Goal: Entertainment & Leisure: Browse casually

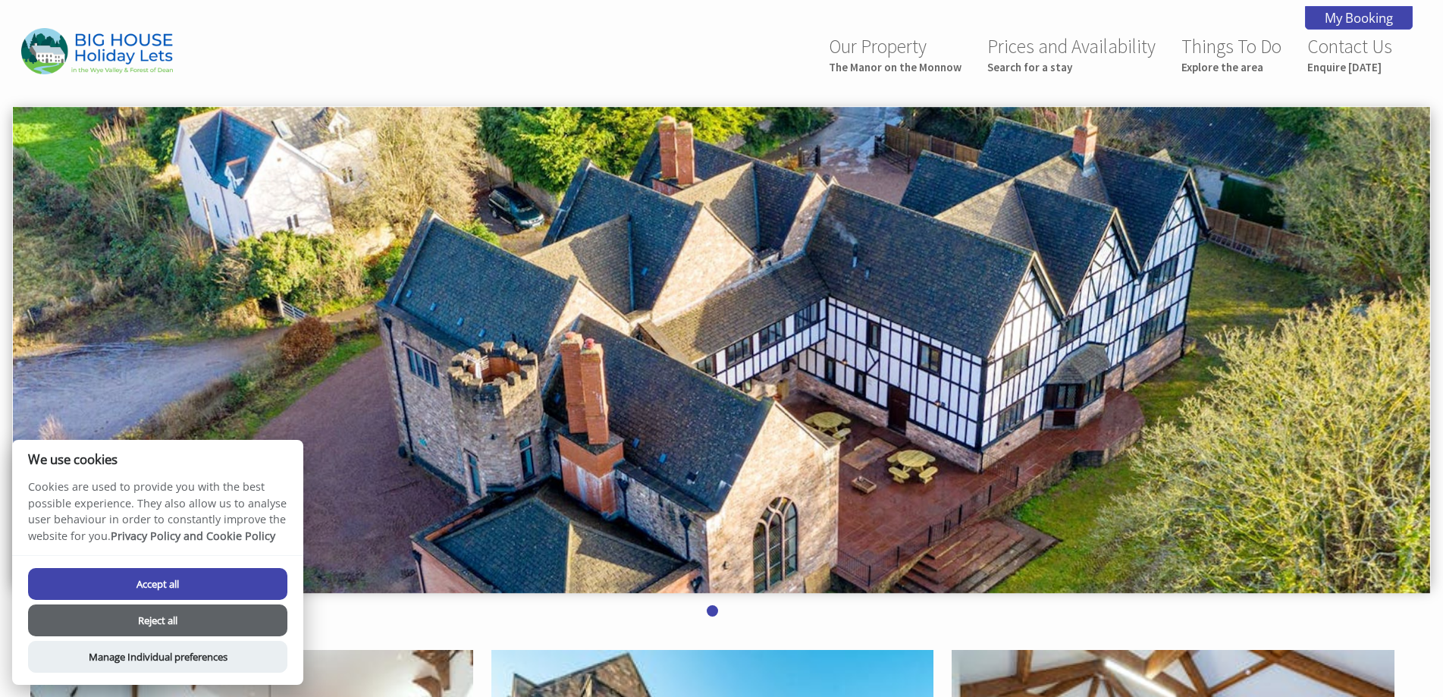
click at [168, 578] on button "Accept all" at bounding box center [157, 584] width 259 height 32
checkbox input "true"
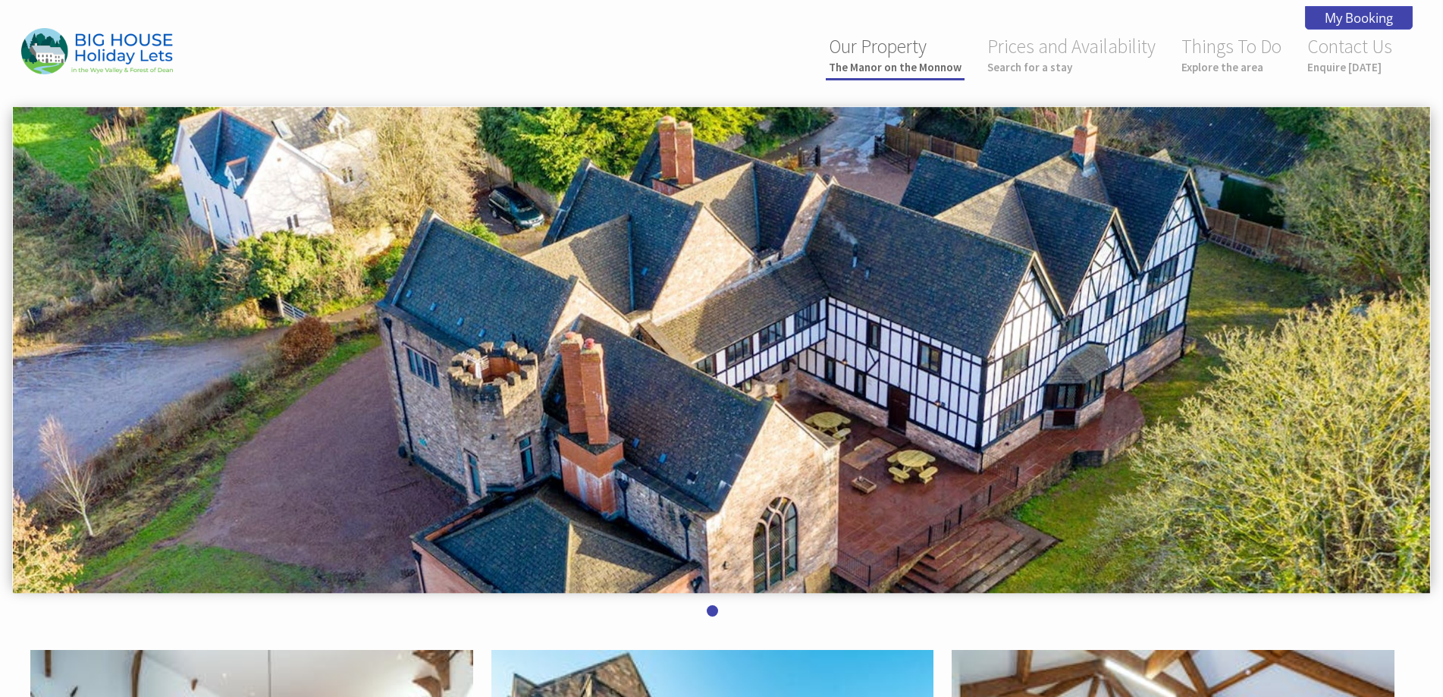
click at [873, 69] on small "The Manor on the Monnow" at bounding box center [895, 67] width 133 height 14
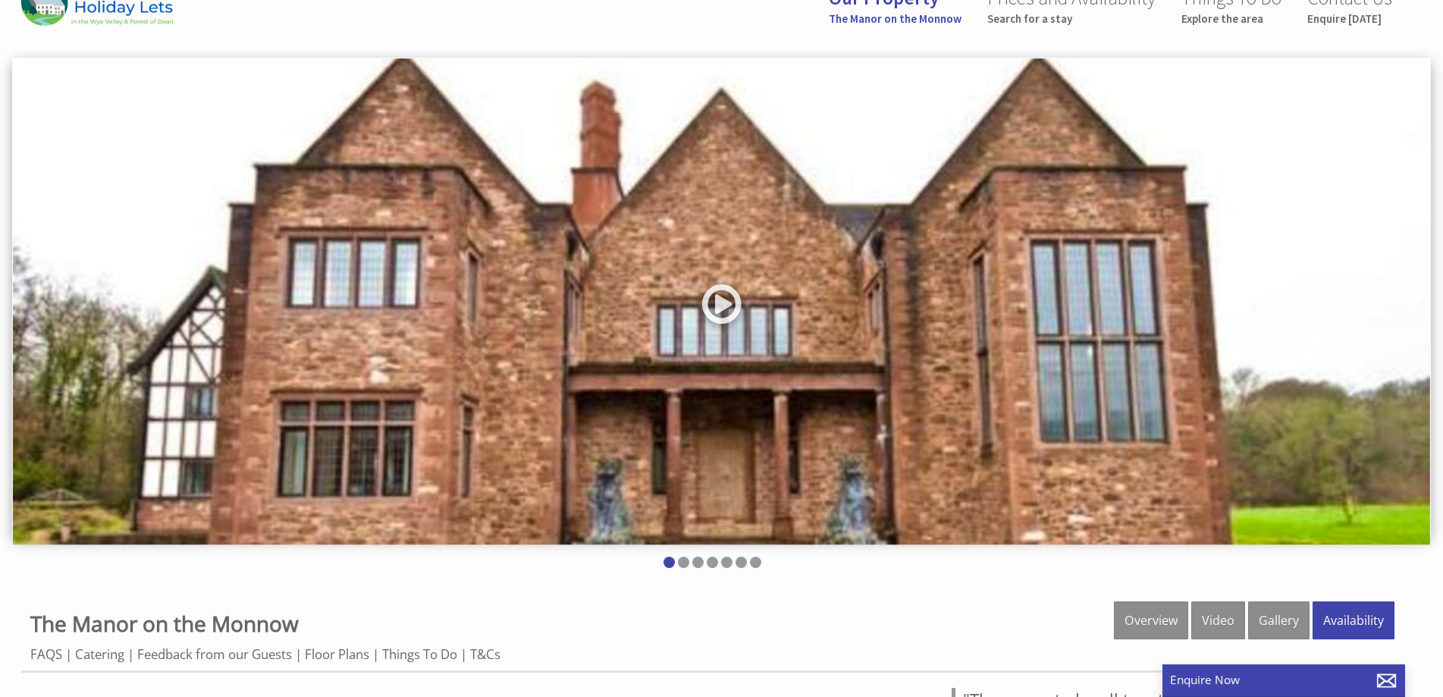
scroll to position [76, 0]
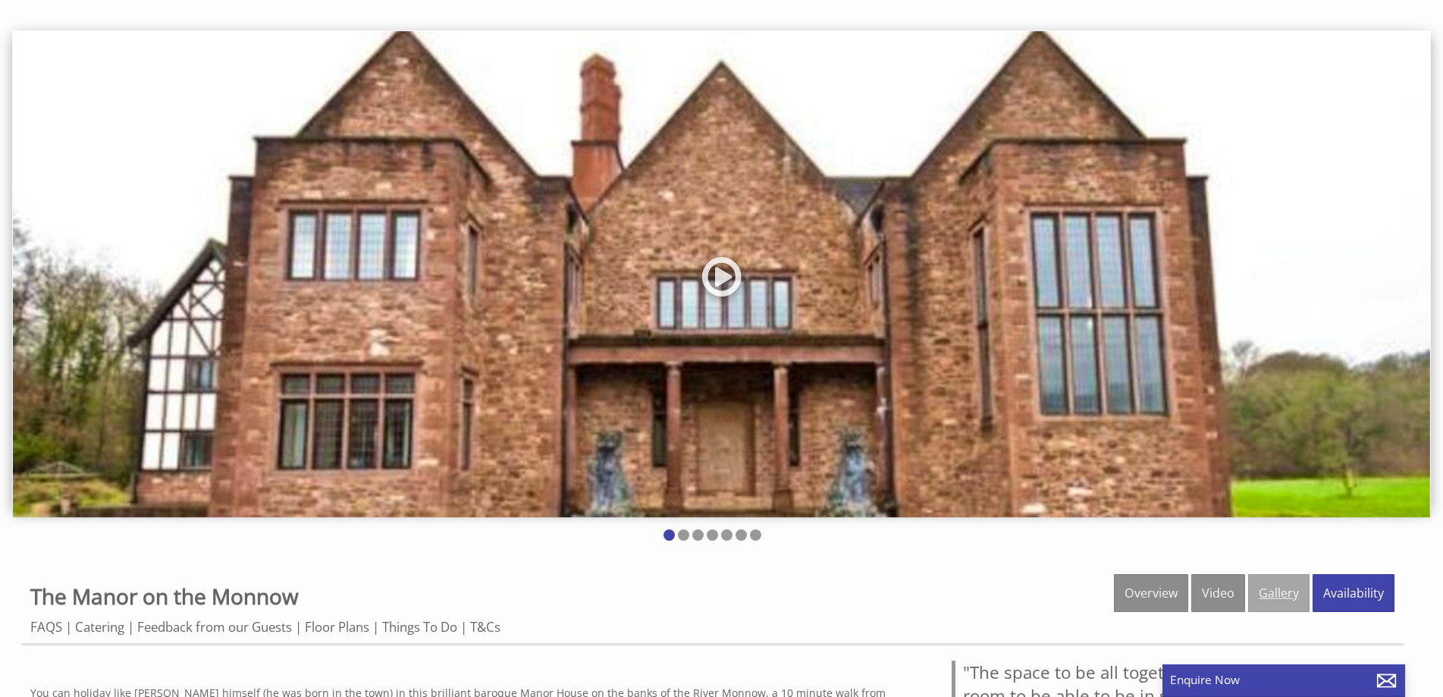
click at [1268, 602] on link "Gallery" at bounding box center [1278, 593] width 61 height 38
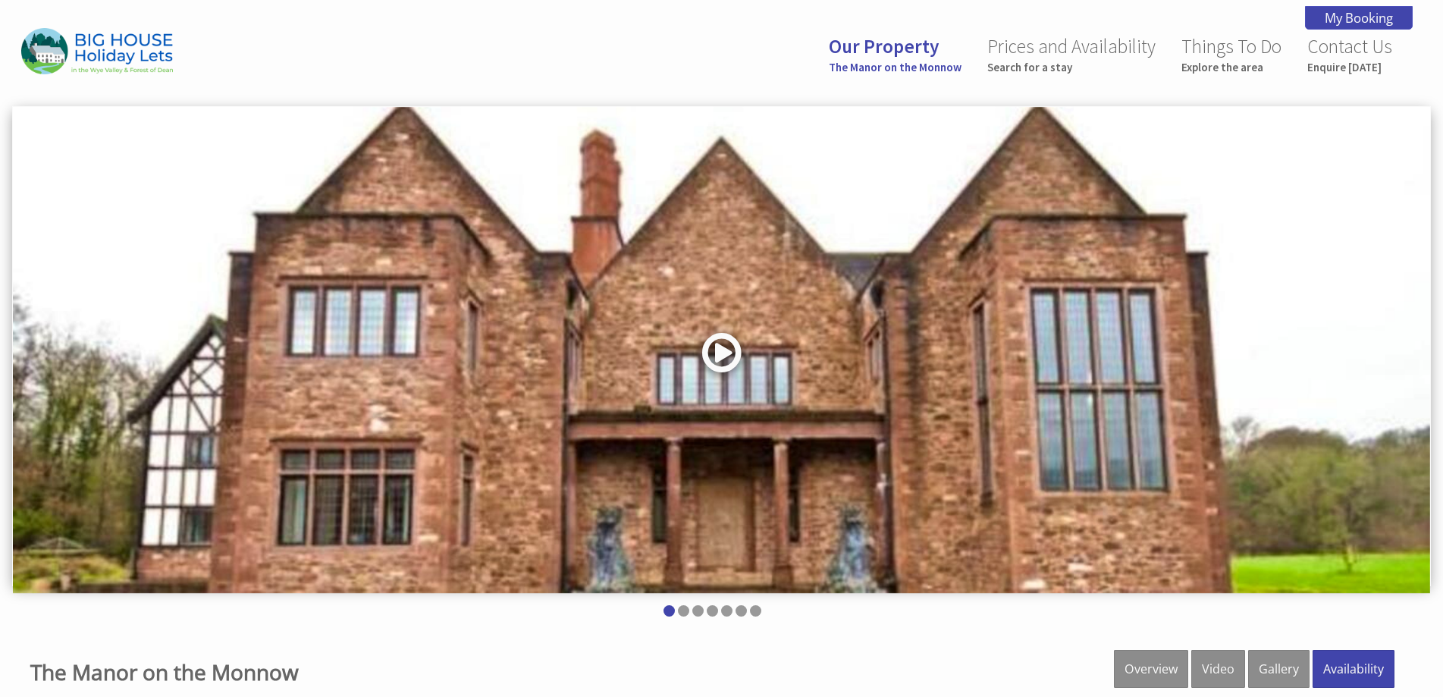
click at [716, 359] on link at bounding box center [721, 358] width 45 height 62
click at [683, 612] on li at bounding box center [683, 610] width 11 height 11
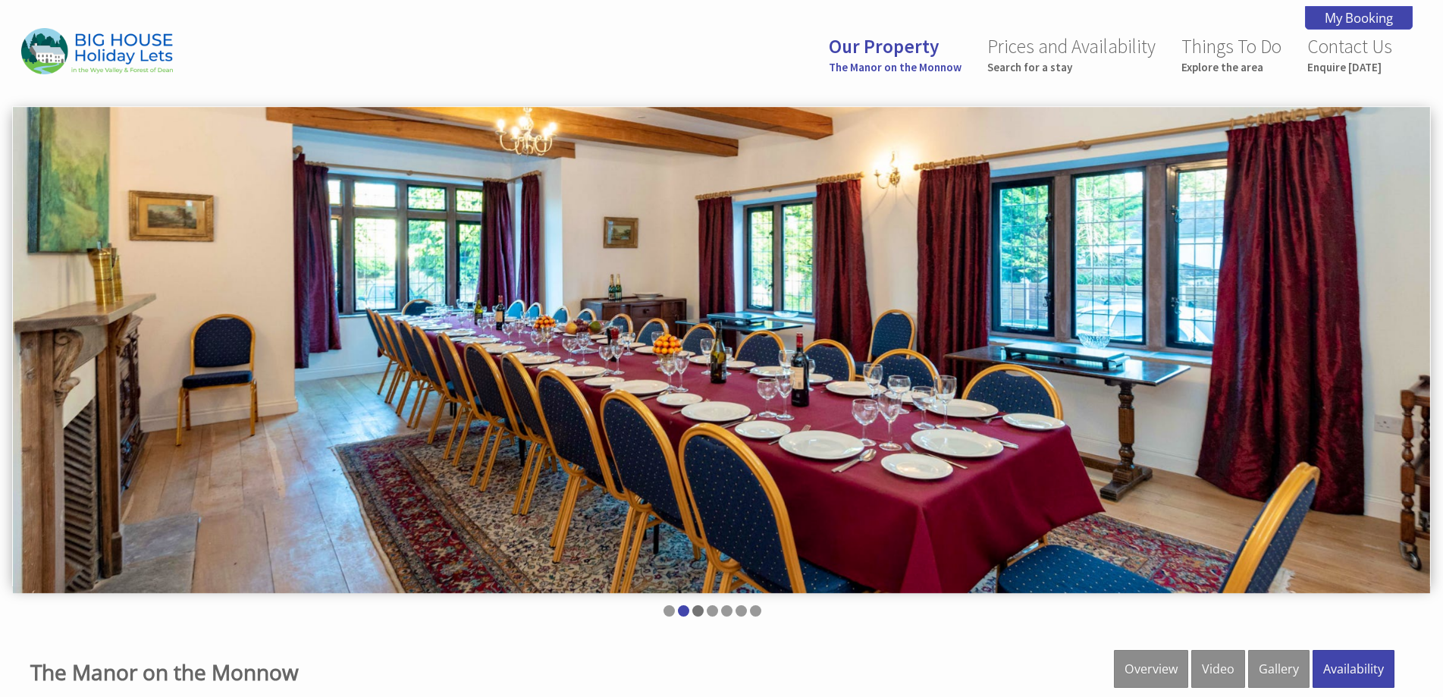
click at [697, 614] on li at bounding box center [697, 610] width 11 height 11
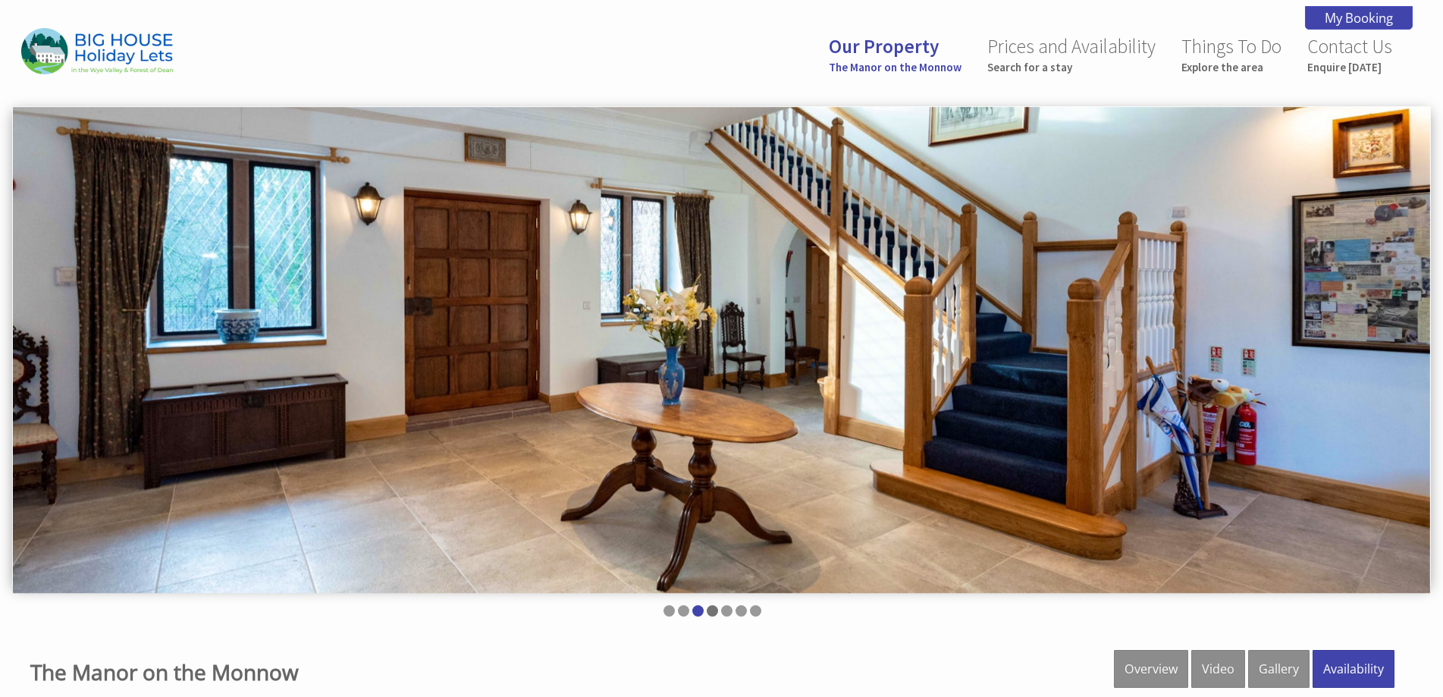
click at [712, 612] on li at bounding box center [712, 610] width 11 height 11
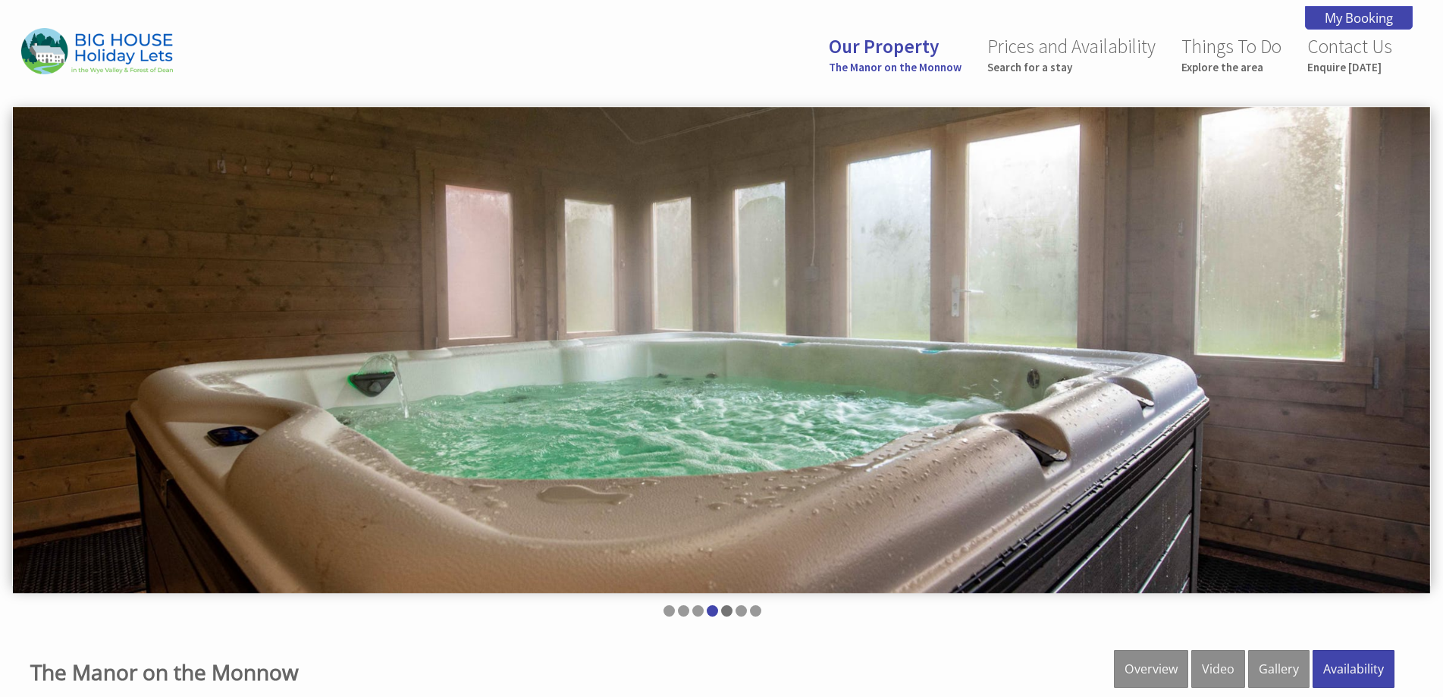
click at [727, 611] on li at bounding box center [726, 610] width 11 height 11
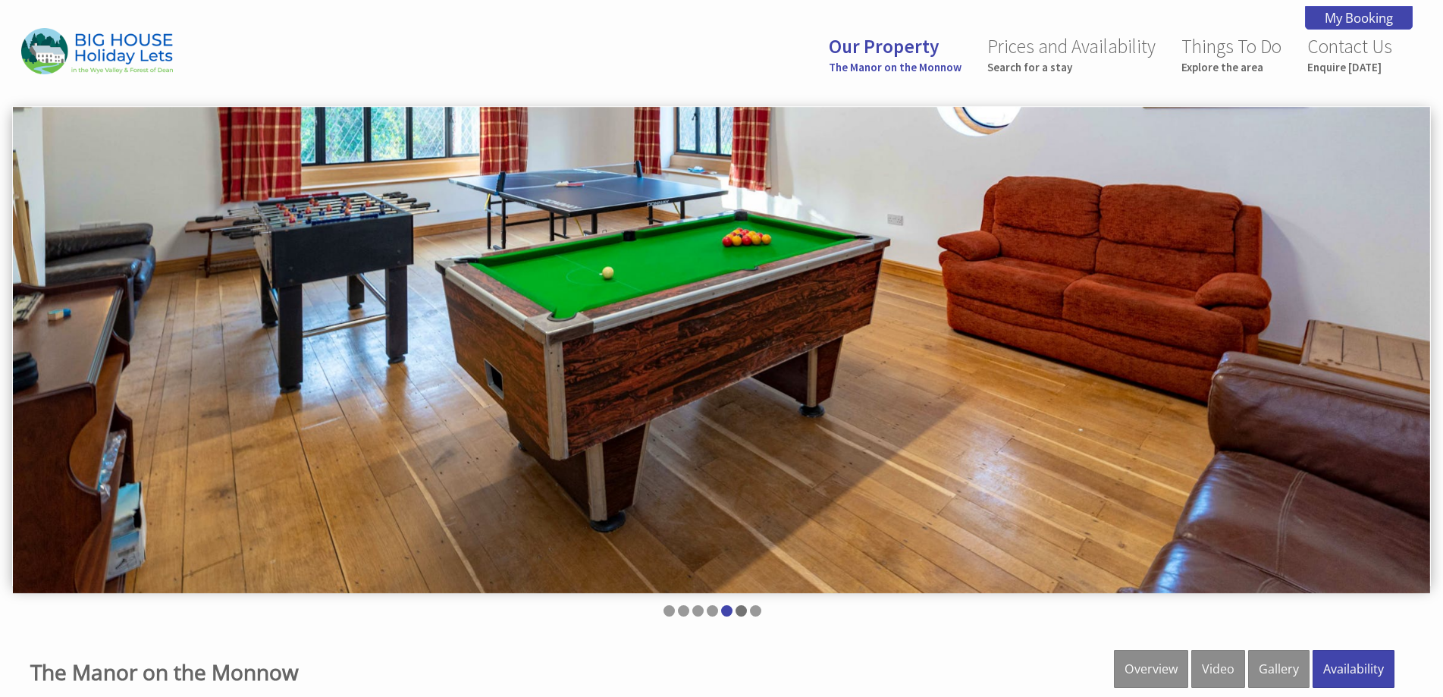
click at [741, 611] on li at bounding box center [740, 610] width 11 height 11
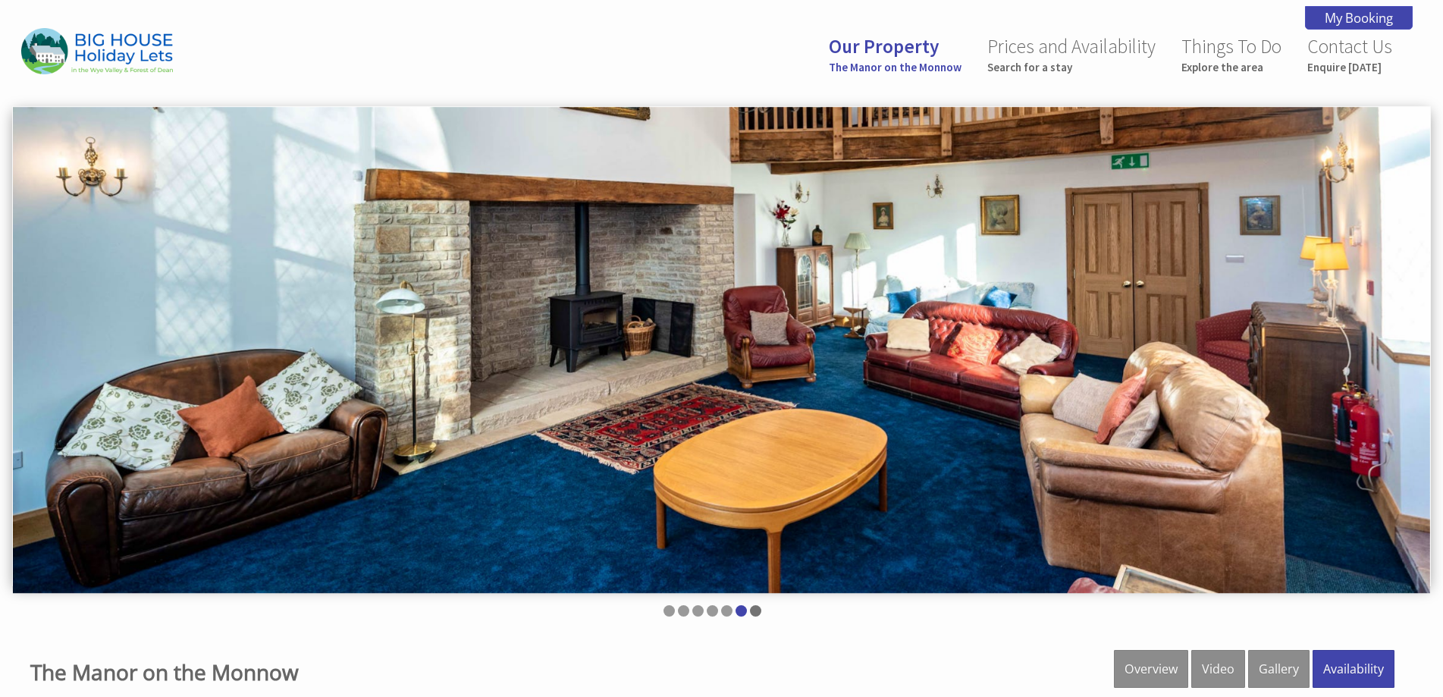
click at [753, 612] on li at bounding box center [755, 610] width 11 height 11
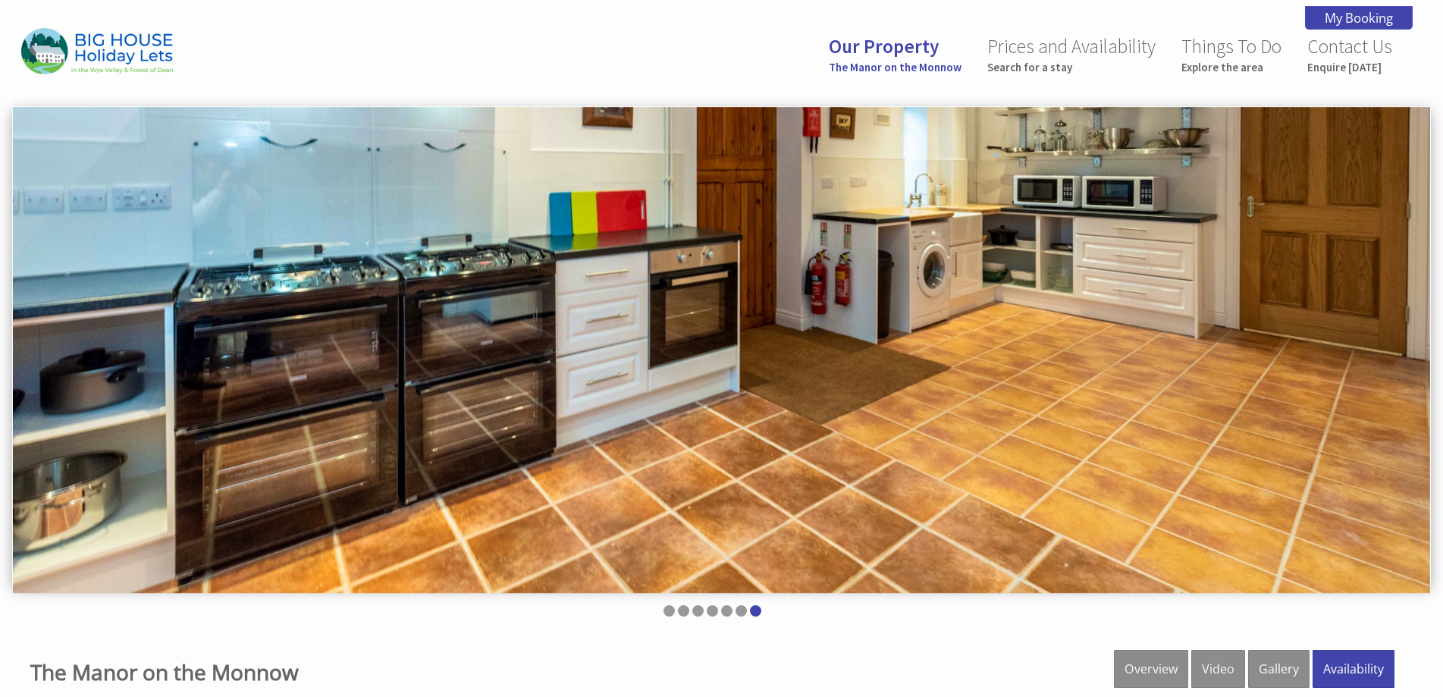
drag, startPoint x: 1092, startPoint y: 474, endPoint x: 422, endPoint y: 412, distance: 673.8
click at [422, 412] on img at bounding box center [721, 350] width 1417 height 487
